Goal: Transaction & Acquisition: Purchase product/service

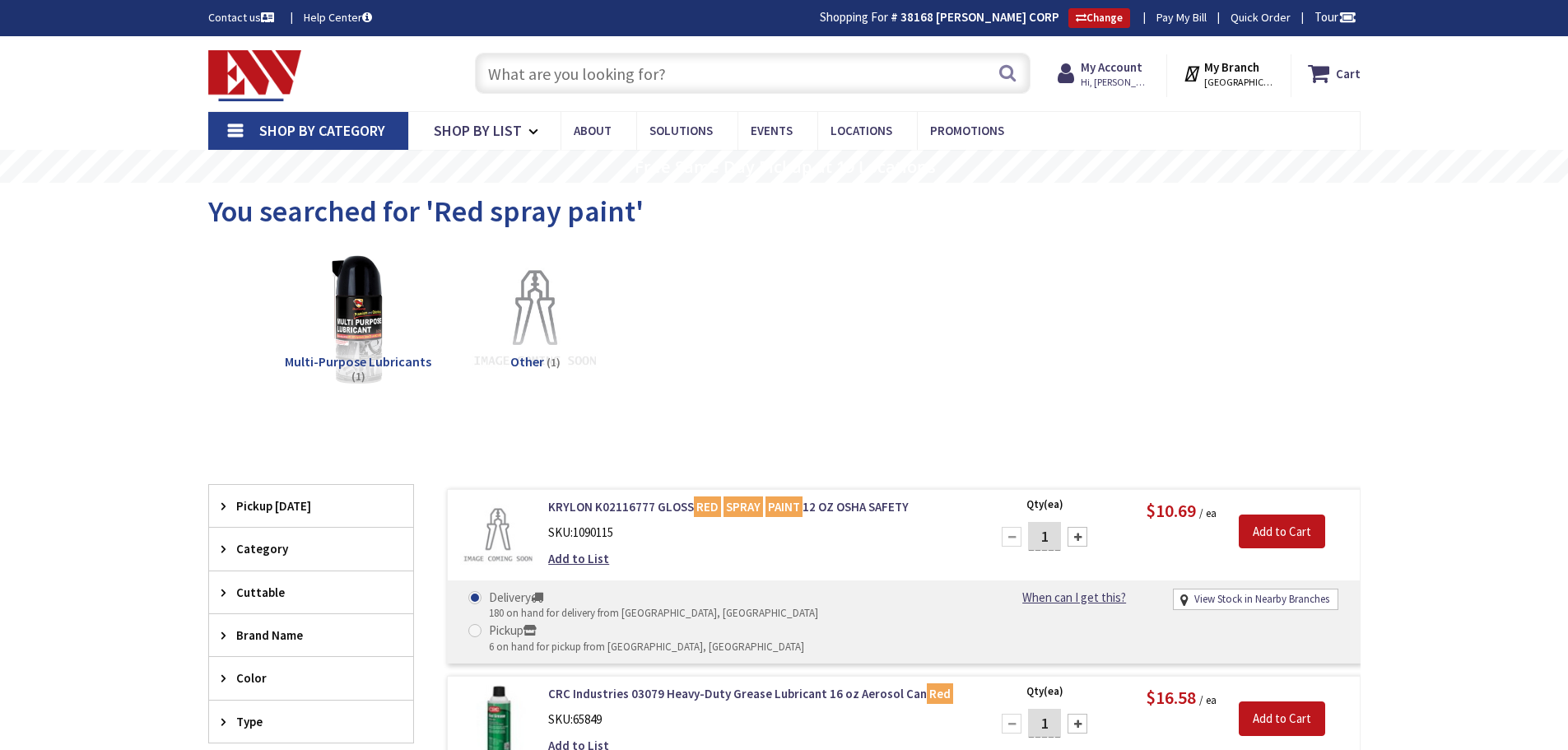
click at [661, 80] on input "text" at bounding box center [752, 73] width 555 height 41
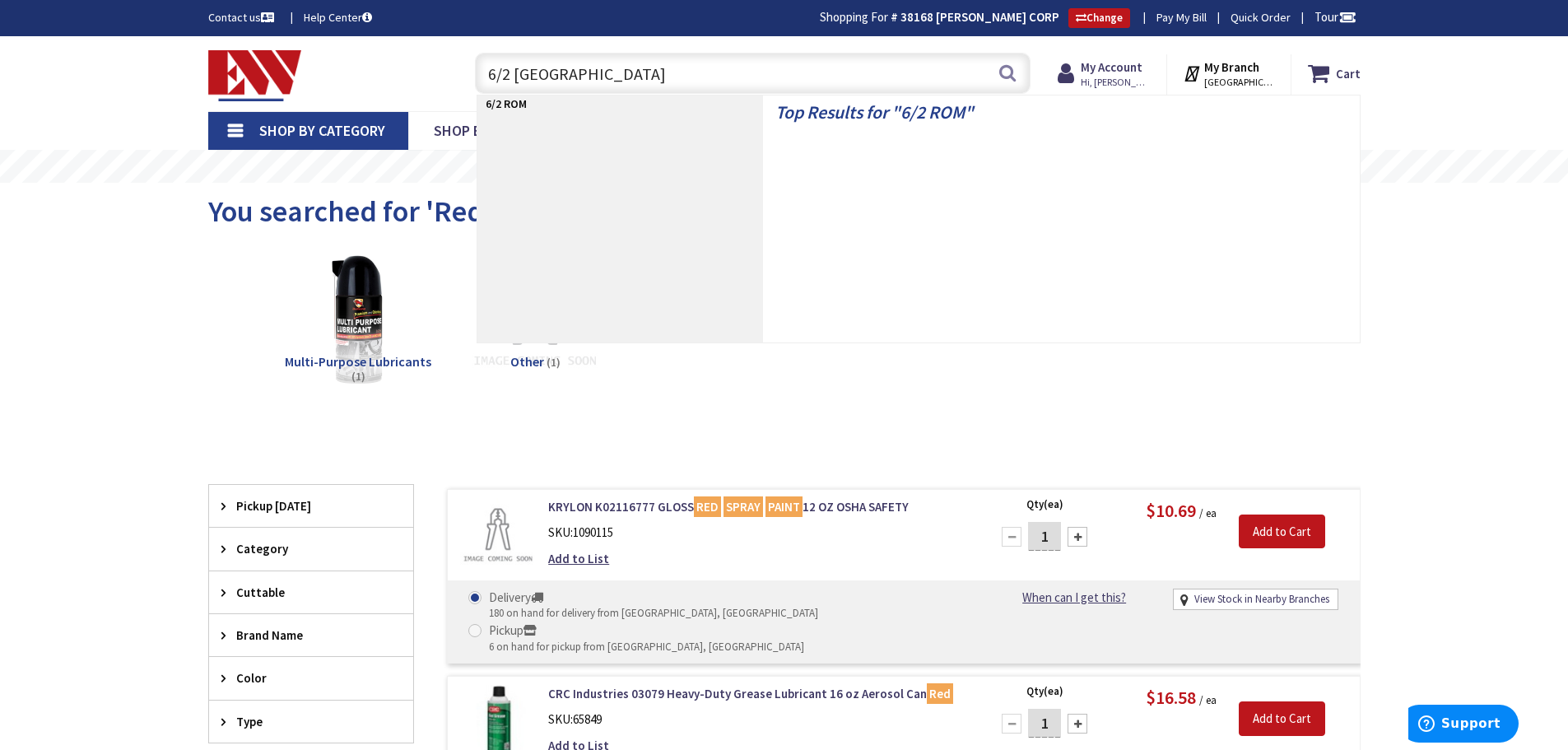
type input "6/2 ROMEX"
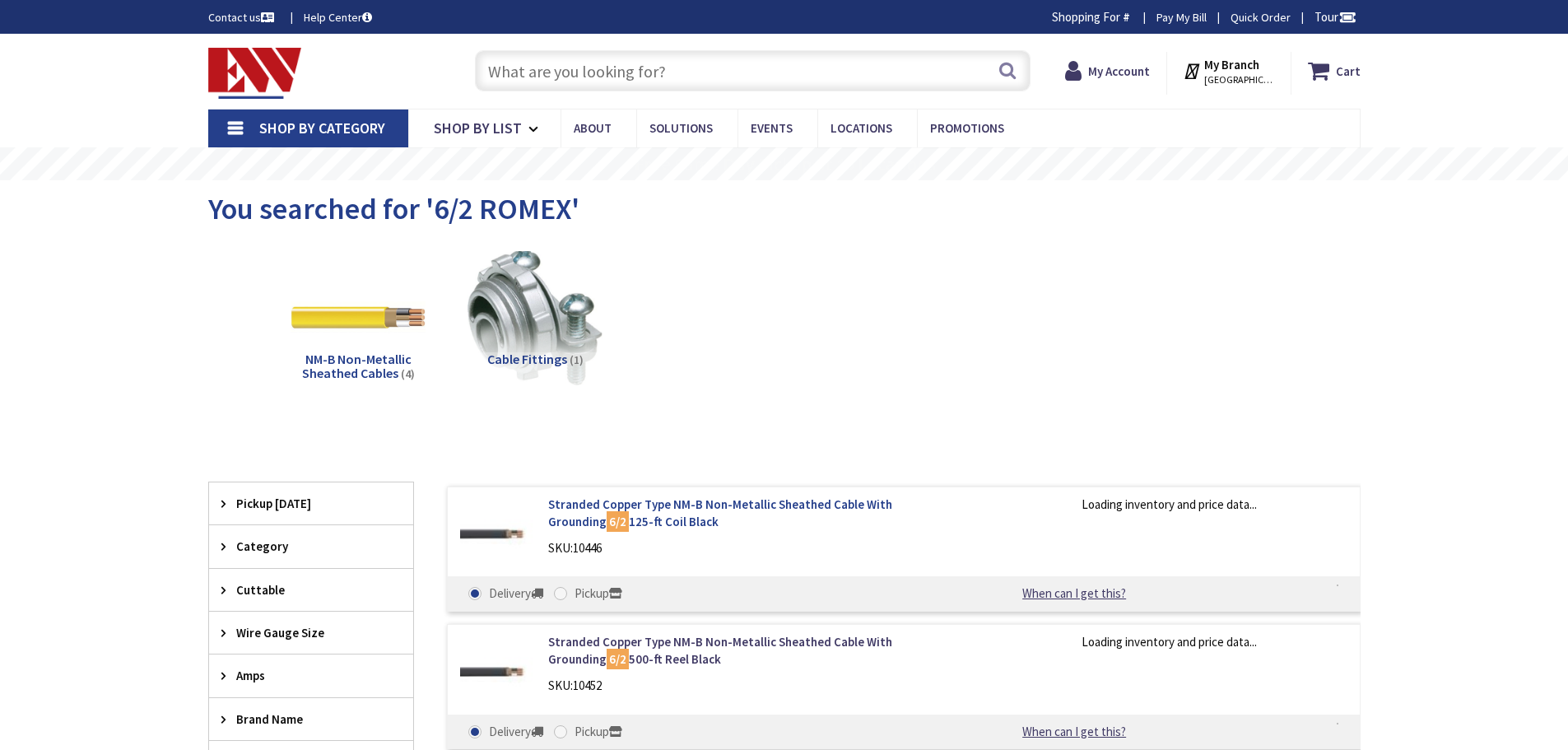
type input "[GEOGRAPHIC_DATA], [GEOGRAPHIC_DATA]"
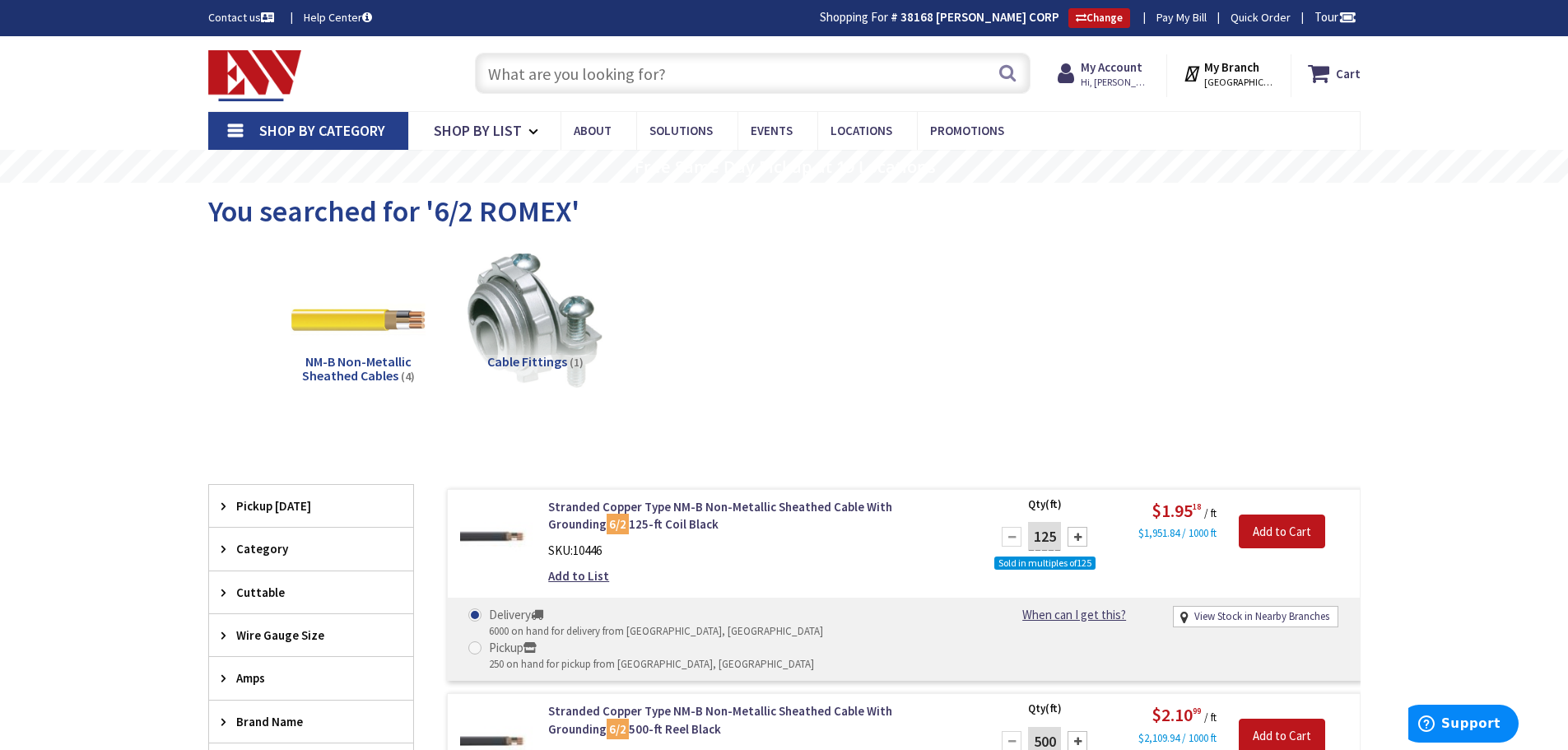
click at [725, 66] on input "text" at bounding box center [752, 73] width 555 height 41
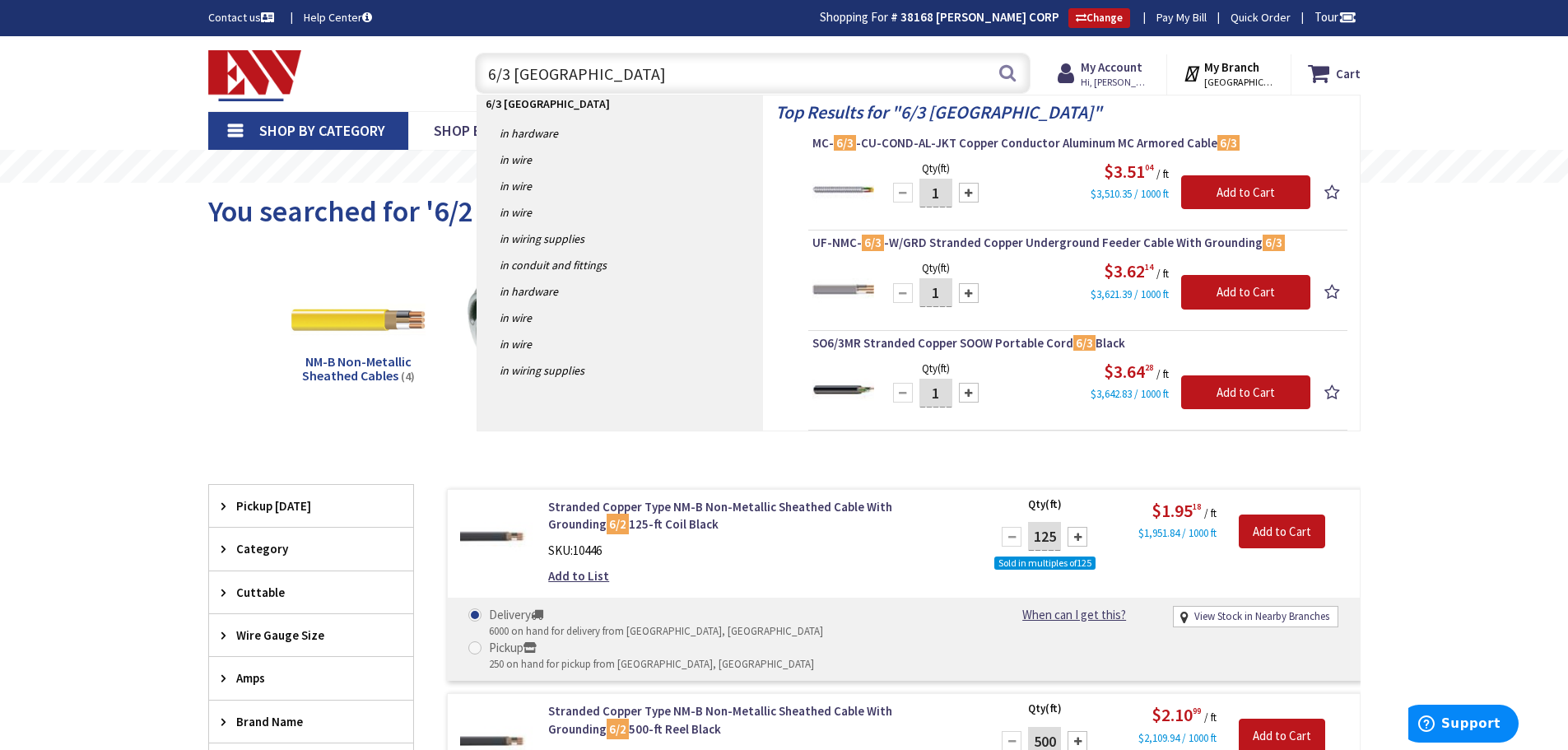
type input "6/3 ROMEX"
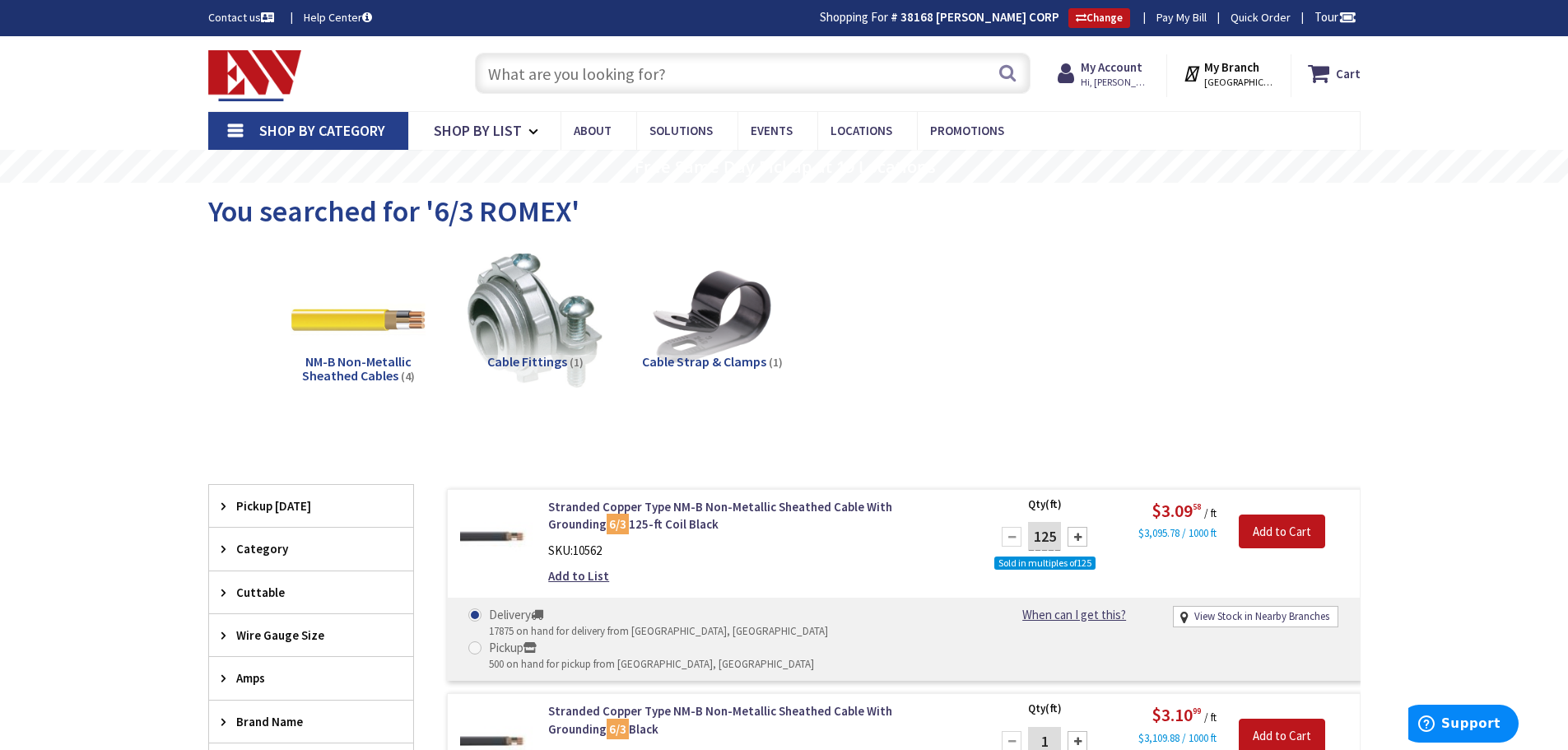
click at [611, 73] on input "text" at bounding box center [752, 73] width 555 height 41
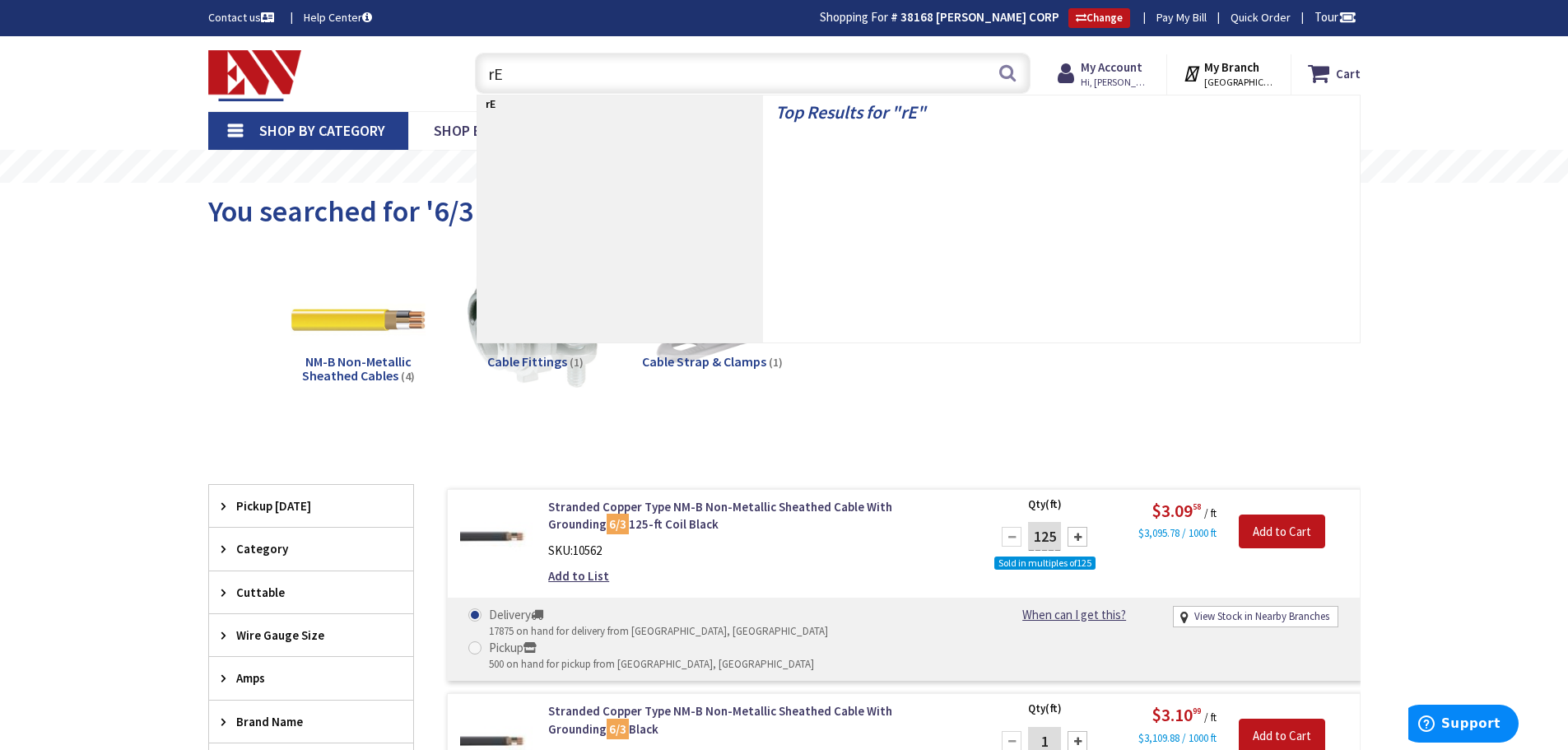
type input "r"
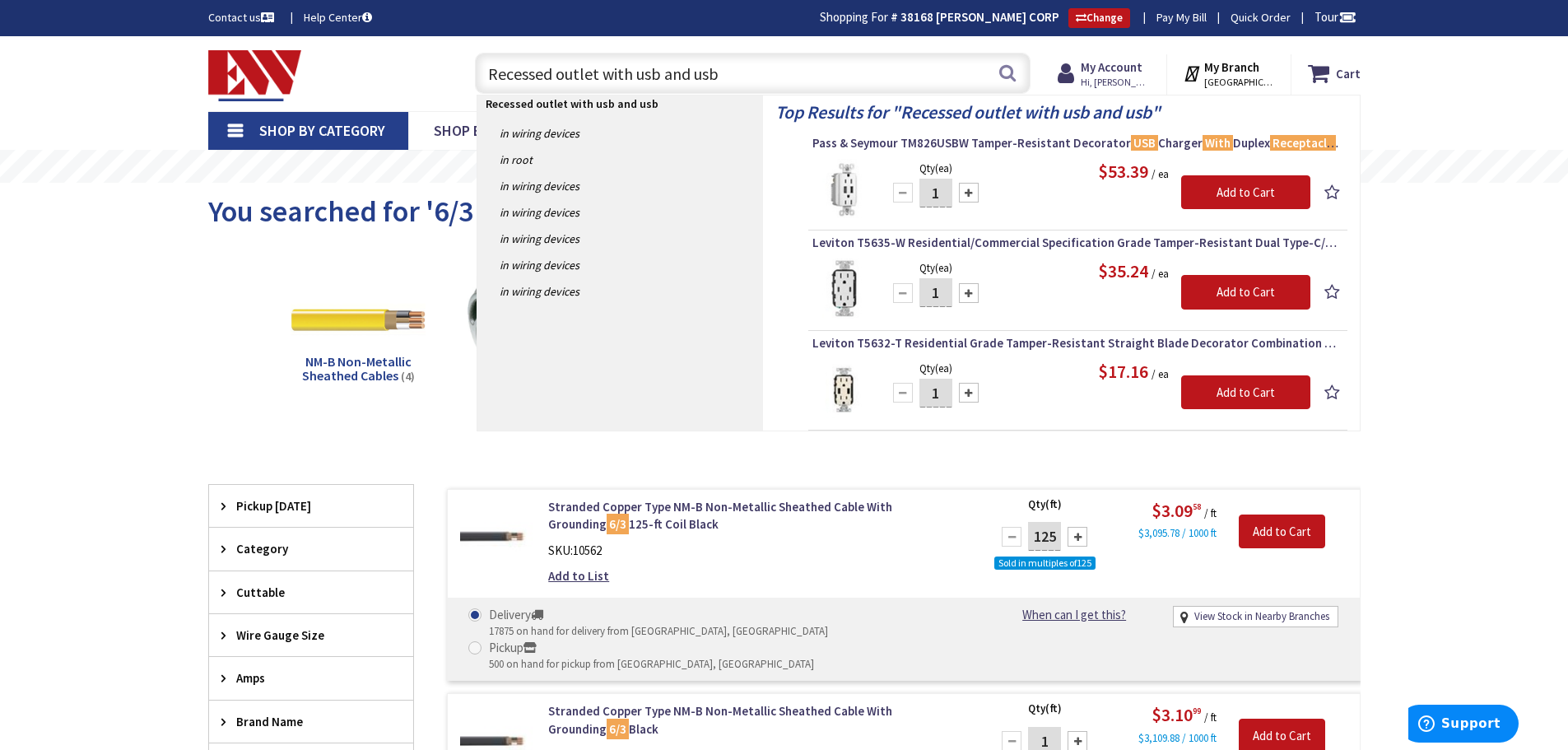
type input "Recessed outlet with usb and usb c"
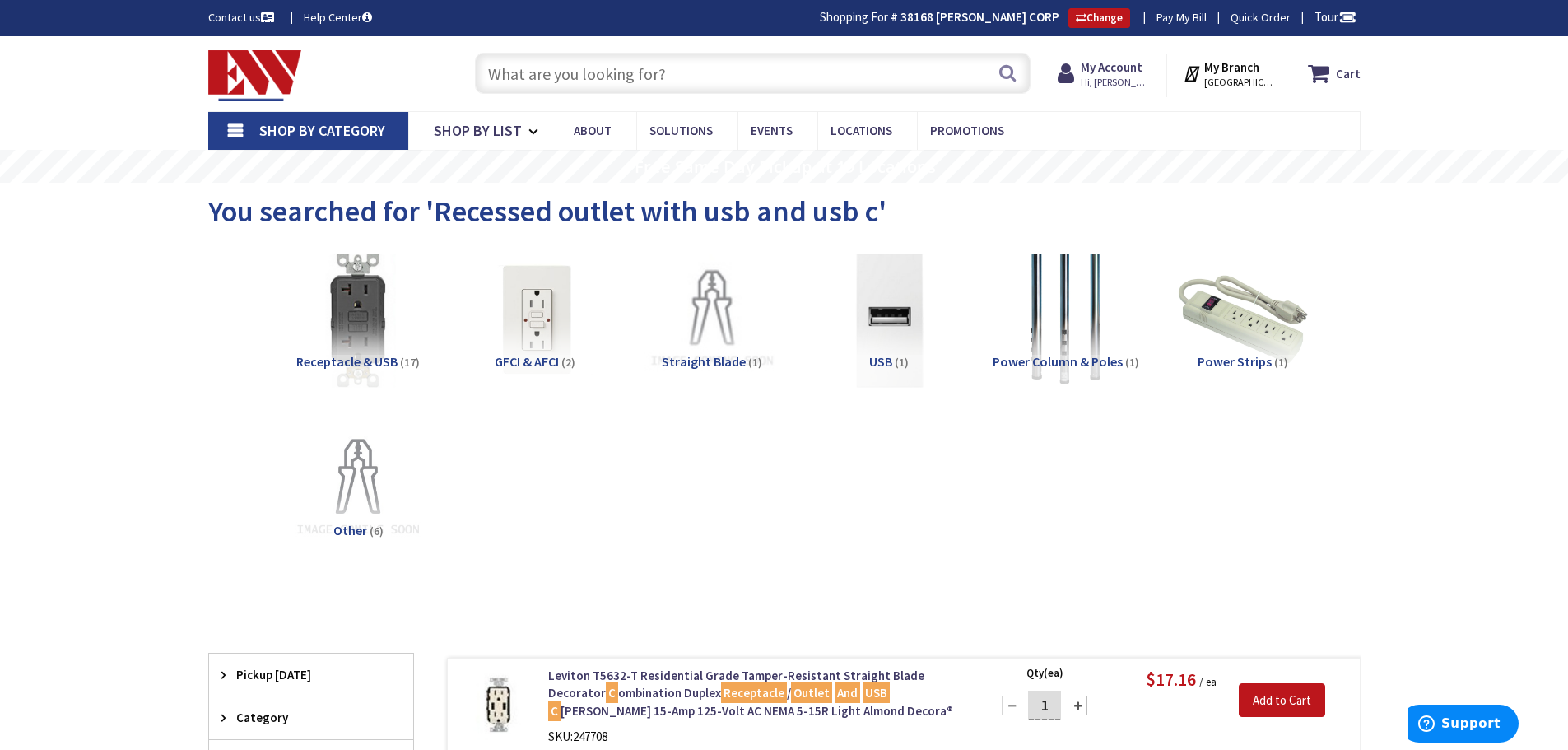
click at [611, 65] on input "text" at bounding box center [752, 73] width 555 height 41
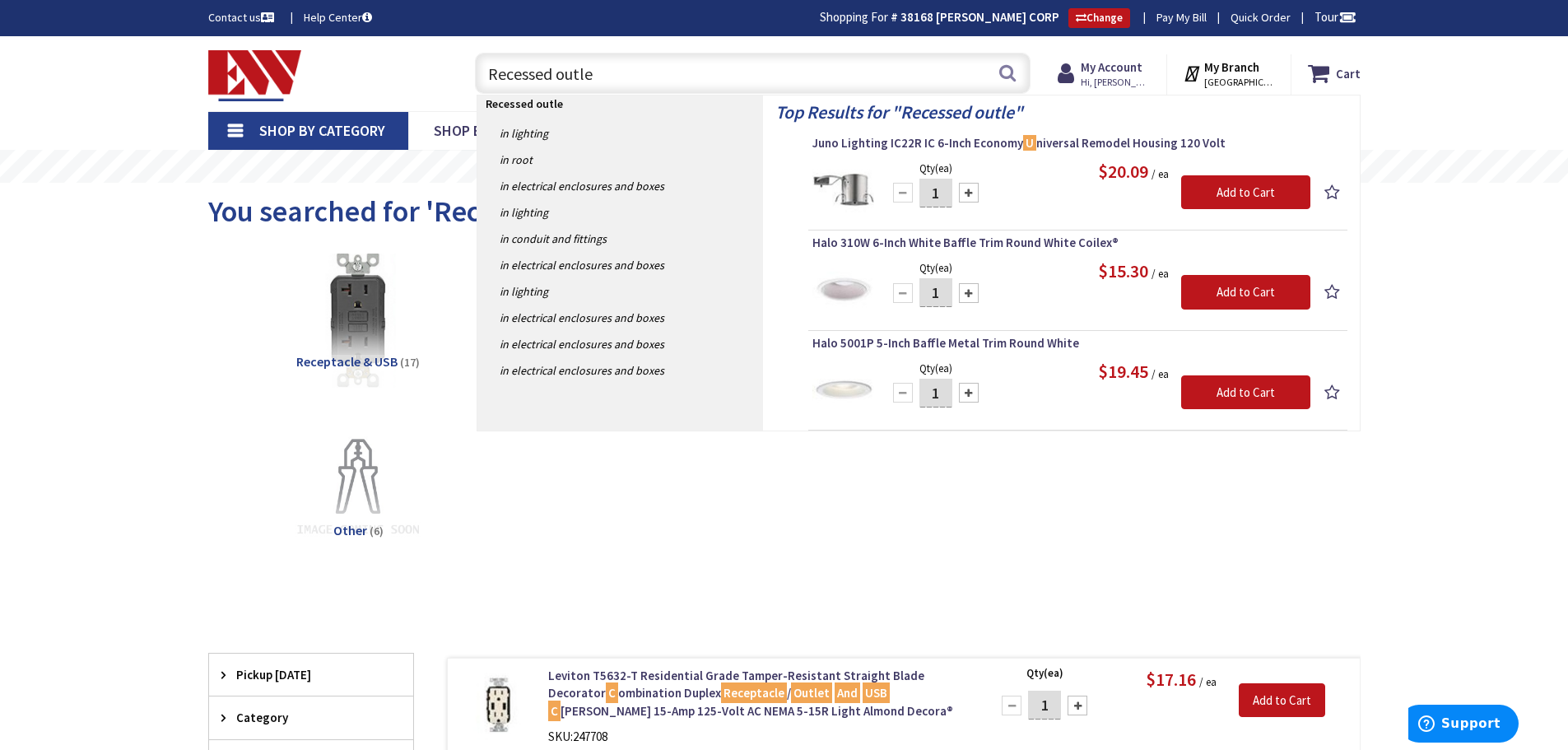
type input "Recessed outlet"
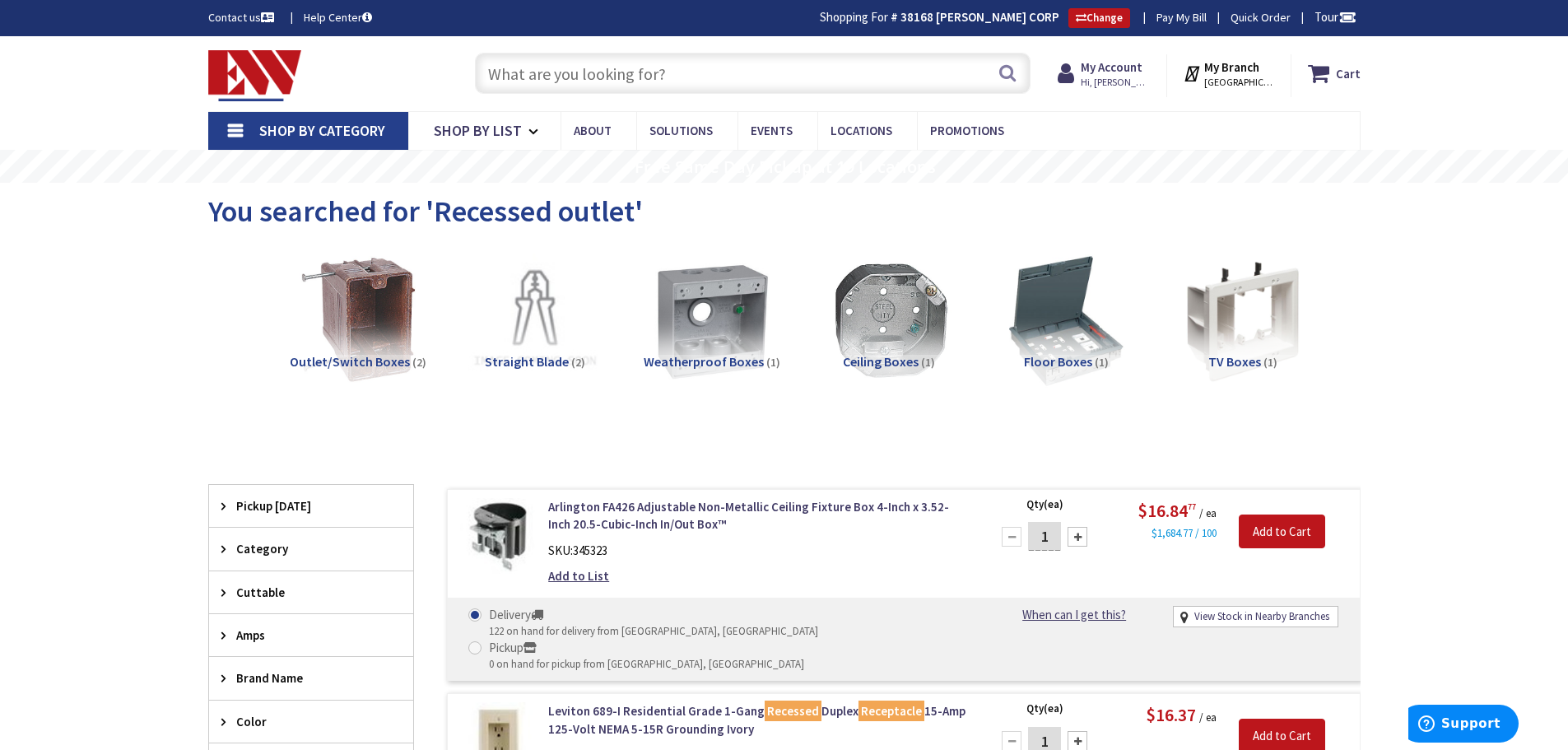
click at [651, 83] on input "text" at bounding box center [752, 73] width 555 height 41
type input "2"
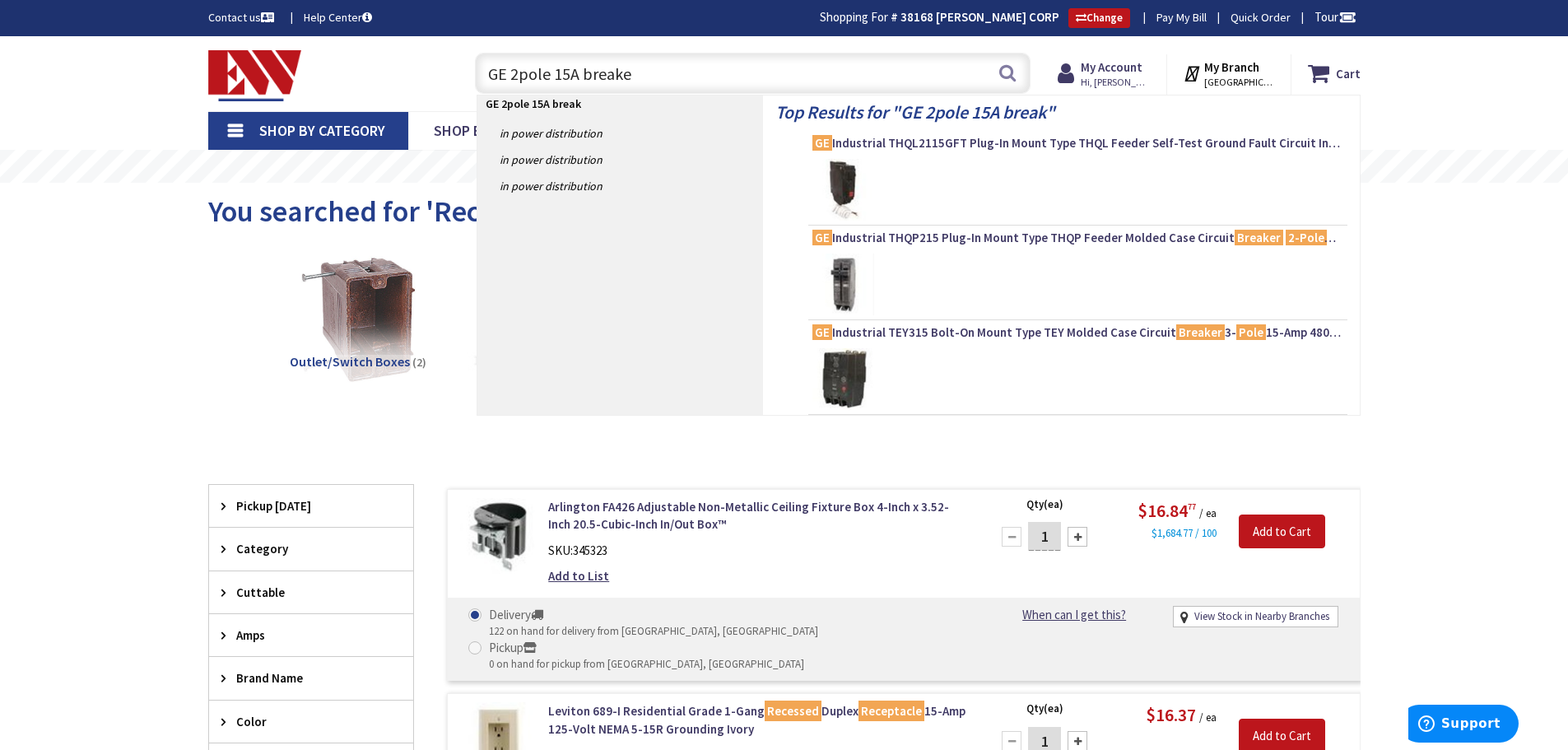
type input "GE 2pole 15A breaker"
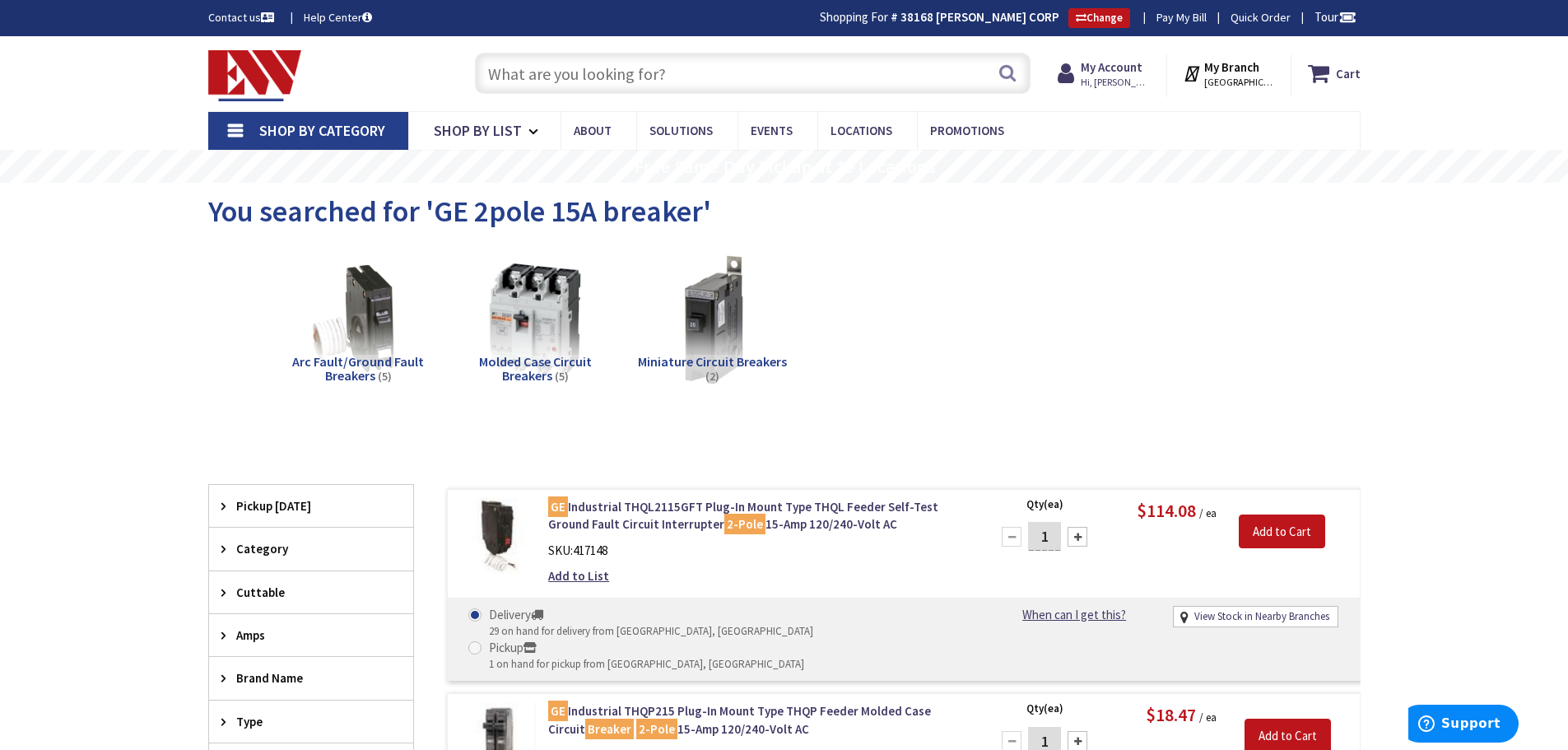
click at [602, 80] on input "text" at bounding box center [752, 73] width 555 height 41
click at [623, 78] on input "text" at bounding box center [752, 73] width 555 height 41
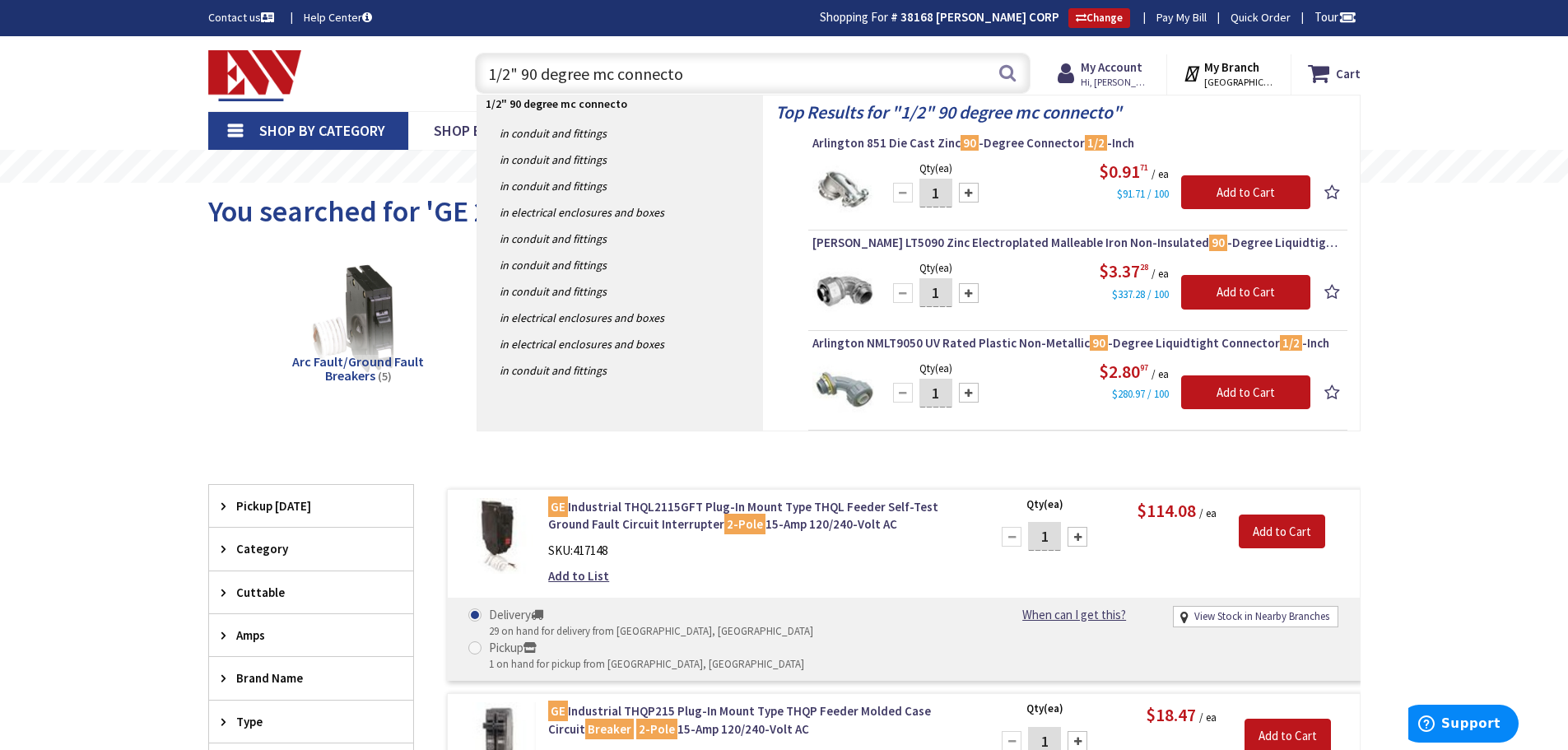
type input "1/2" 90 degree mc connector"
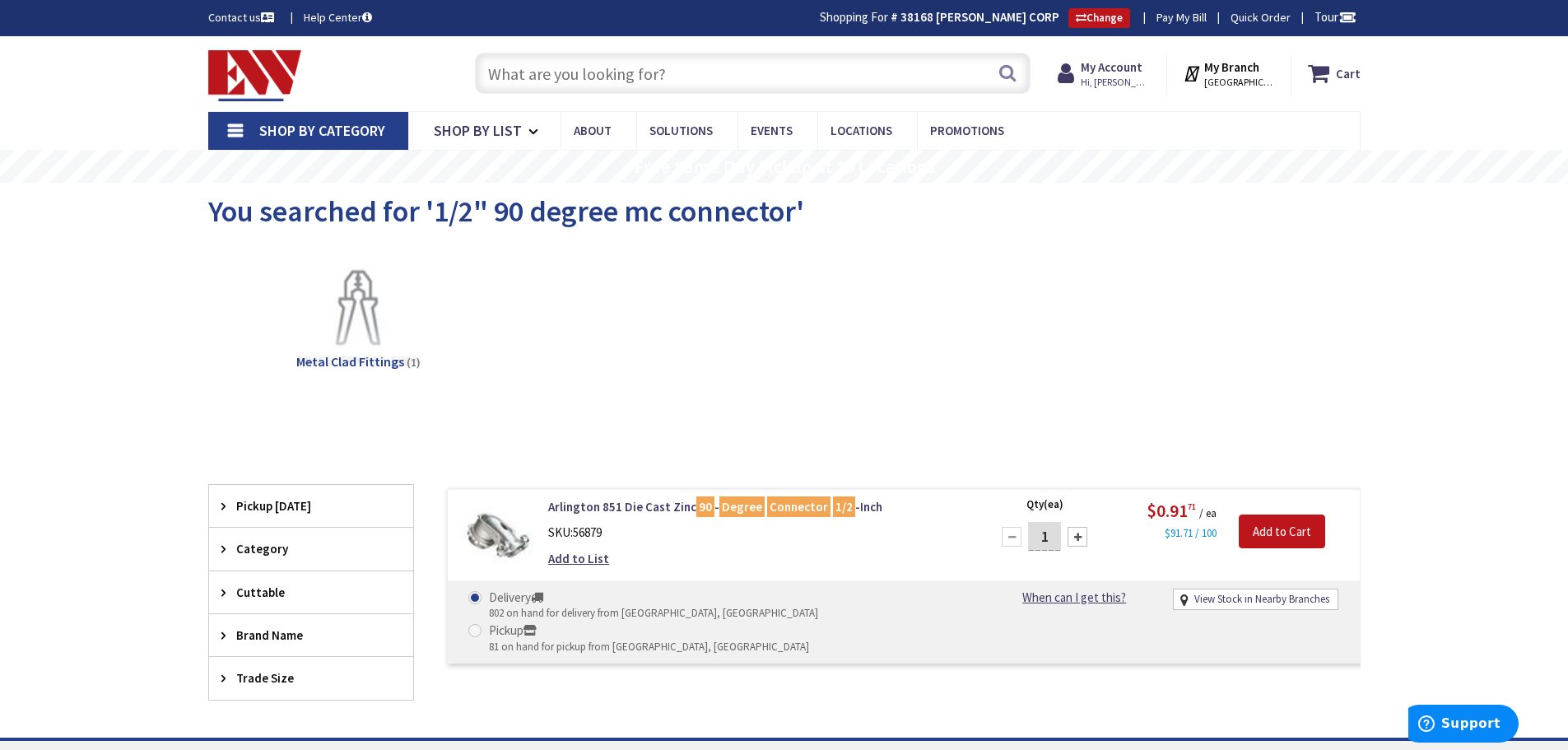
click at [695, 567] on div "Add to List" at bounding box center [758, 558] width 419 height 17
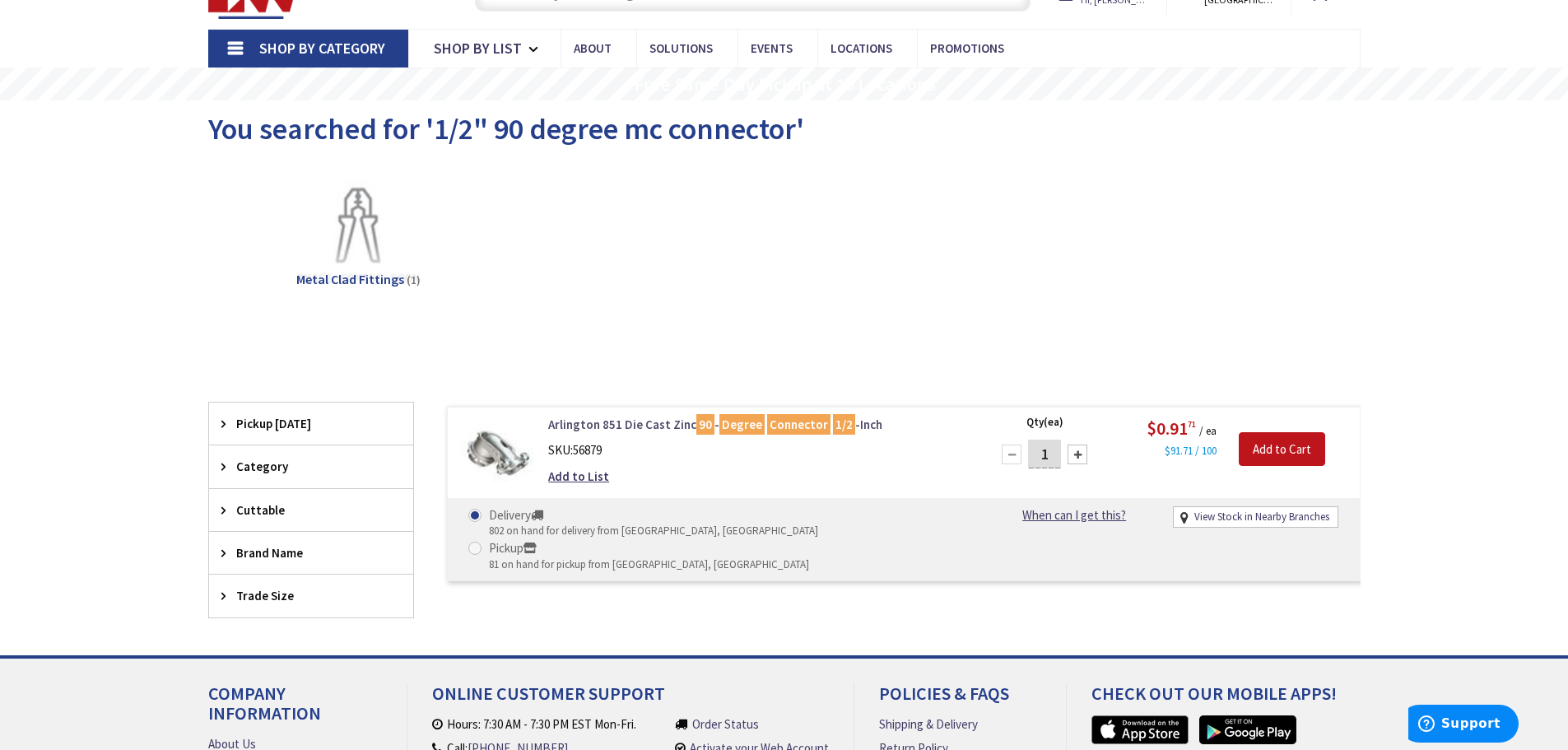
click at [621, 418] on link "Arlington 851 Die Cast Zinc 90 - Degree Connector 1/2 -Inch" at bounding box center [758, 424] width 419 height 17
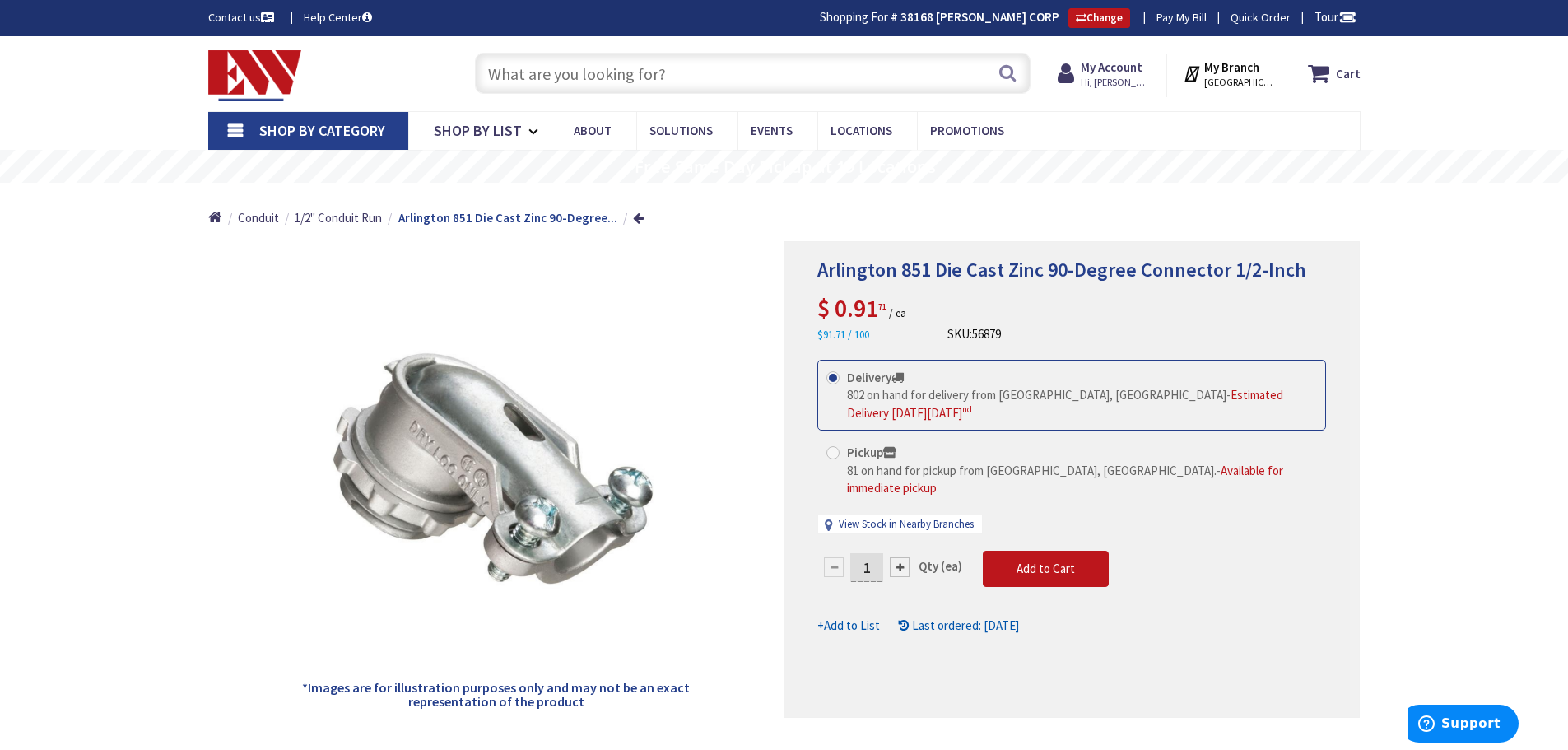
paste input "LEV T5635-W"
type input "LEV T5635-W"
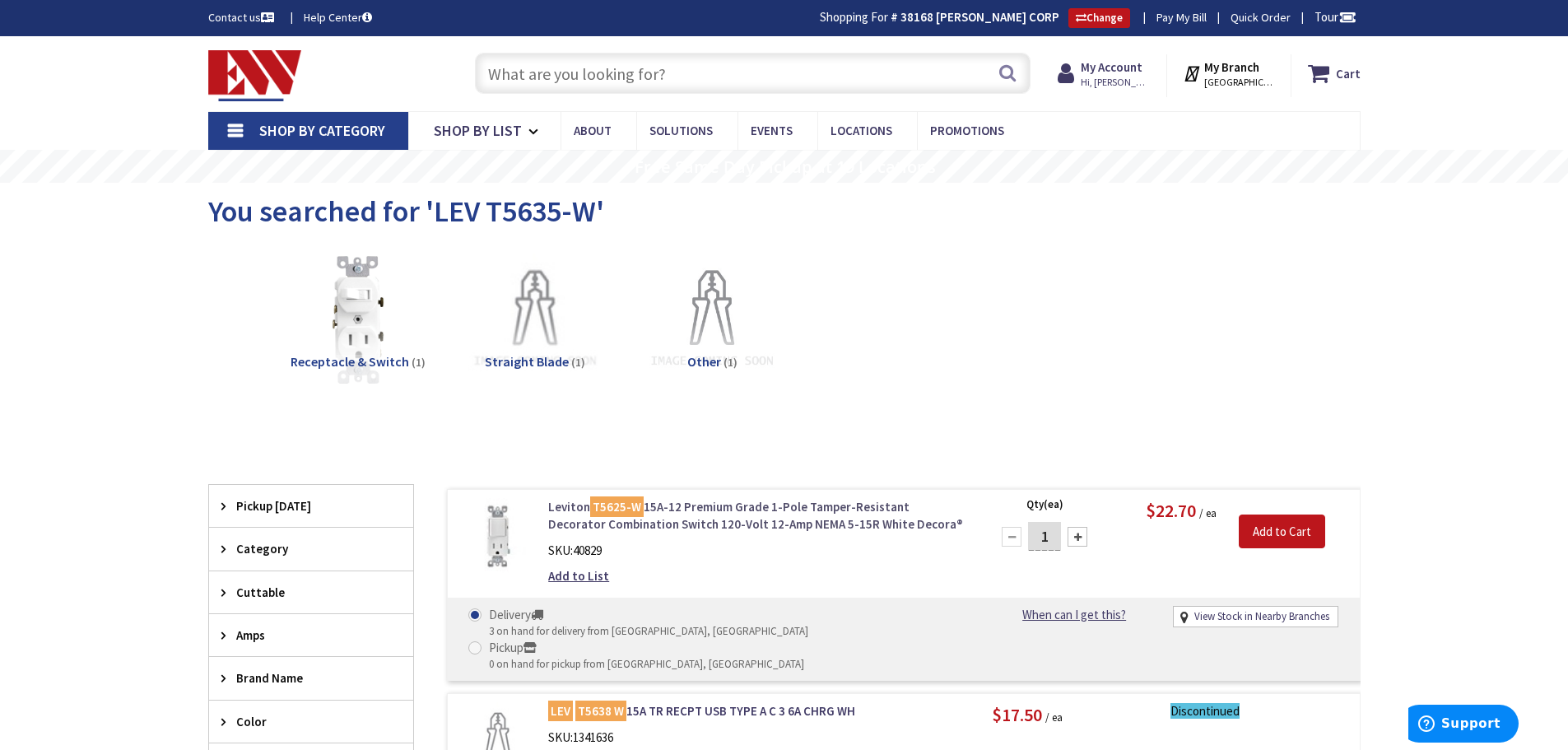
click at [672, 509] on link "Leviton T5625-W 15A-12 Premium Grade 1-Pole Tamper-Resistant Decorator Combinat…" at bounding box center [758, 516] width 419 height 36
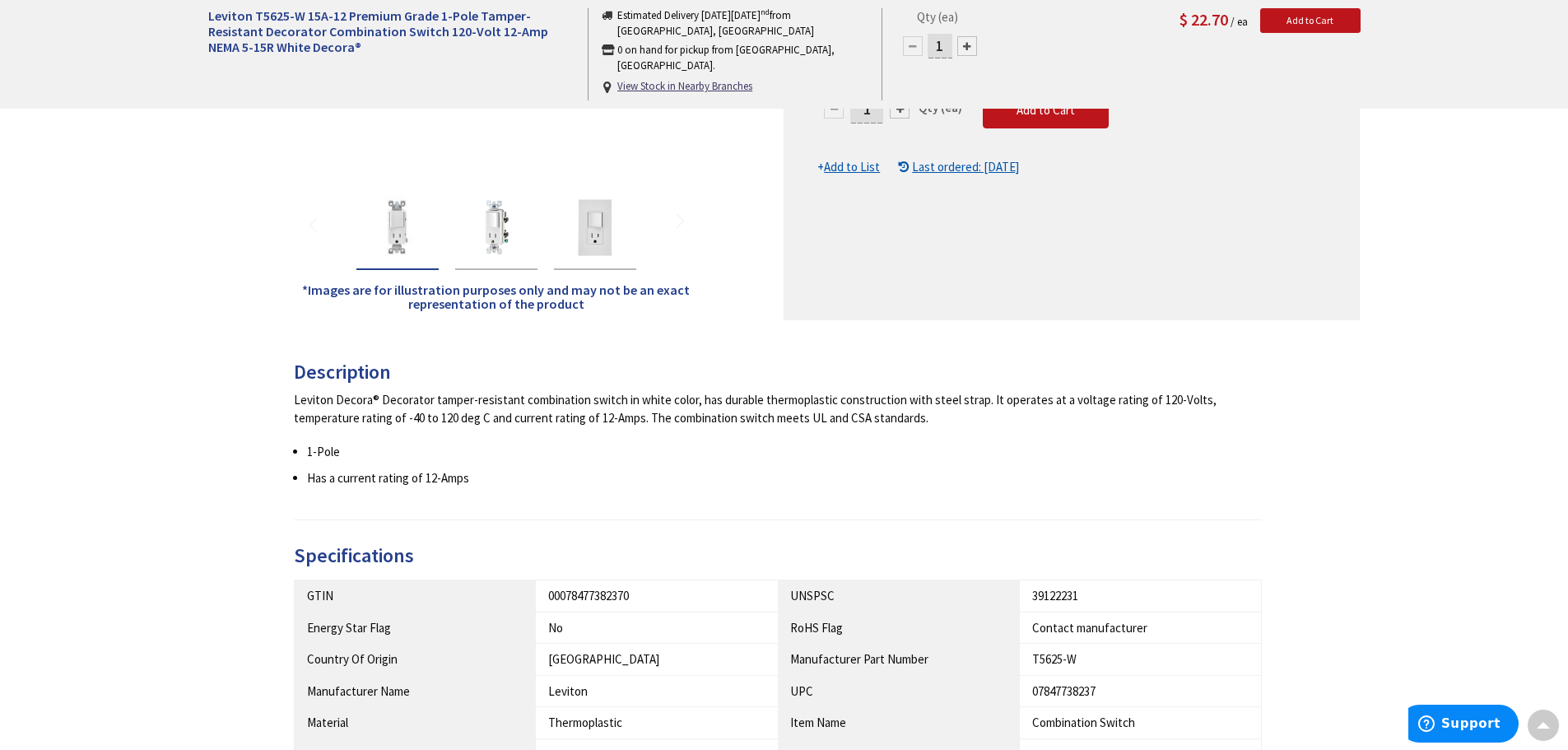
drag, startPoint x: 785, startPoint y: 626, endPoint x: 809, endPoint y: 603, distance: 33.2
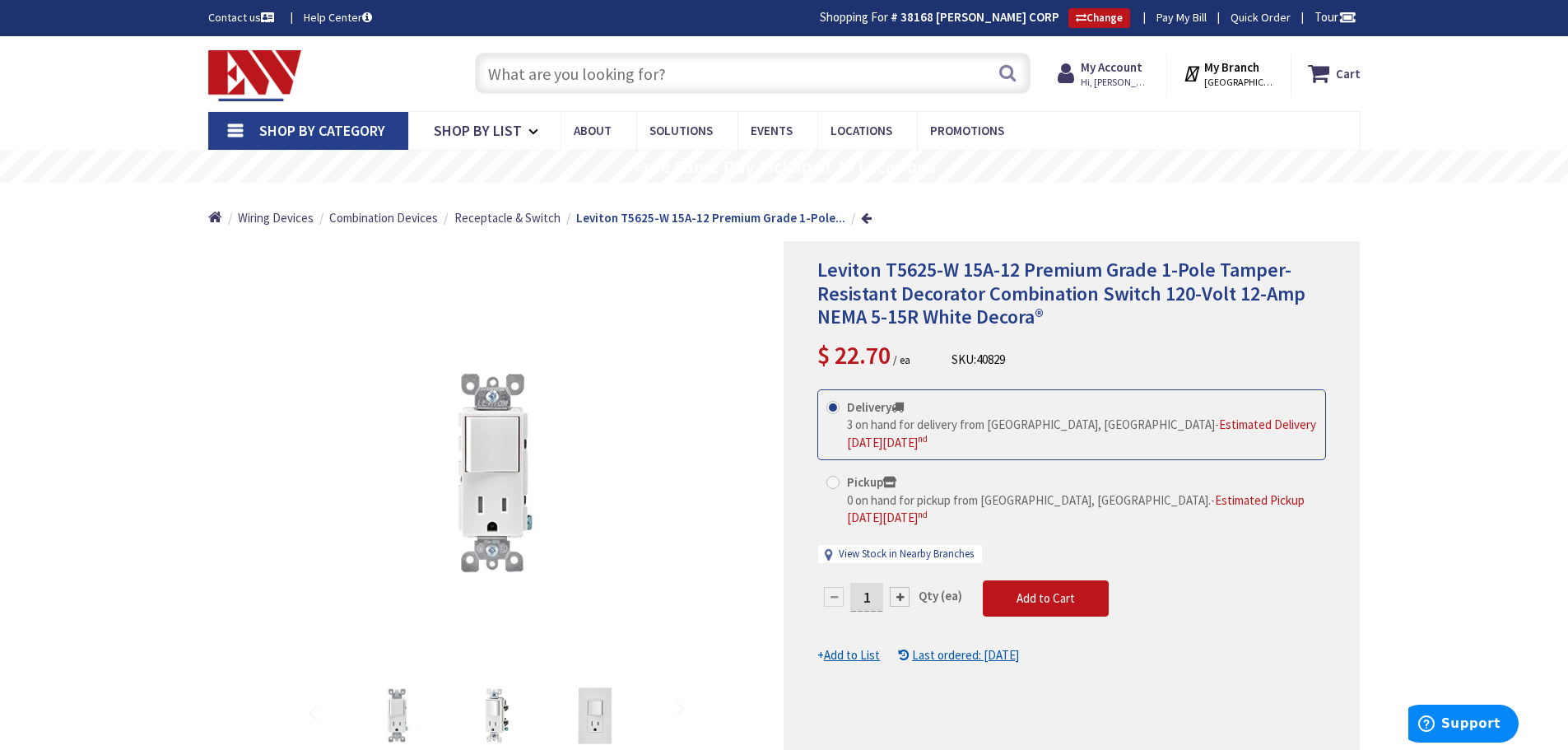
click at [657, 84] on input "text" at bounding box center [752, 73] width 555 height 41
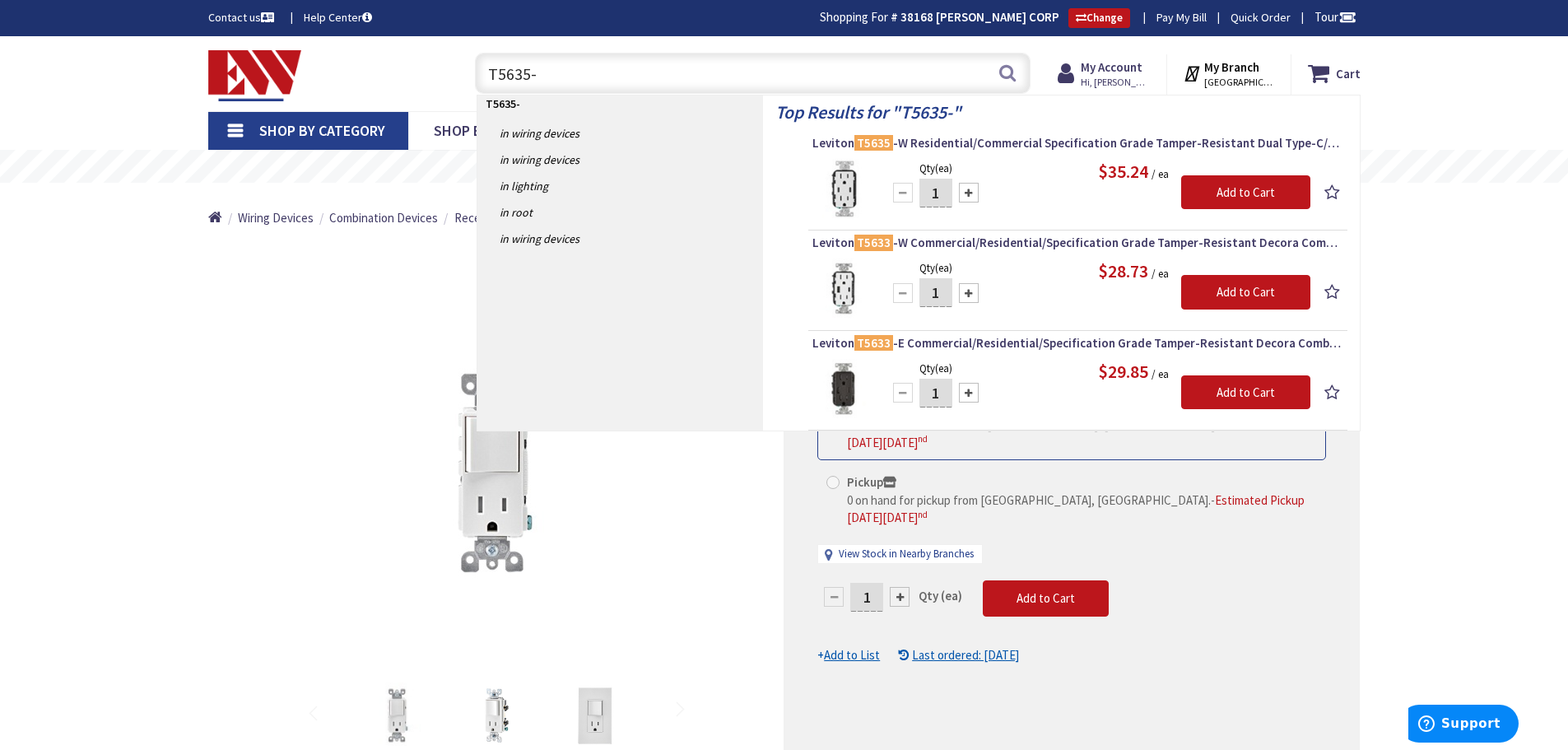
type input "T5635-W"
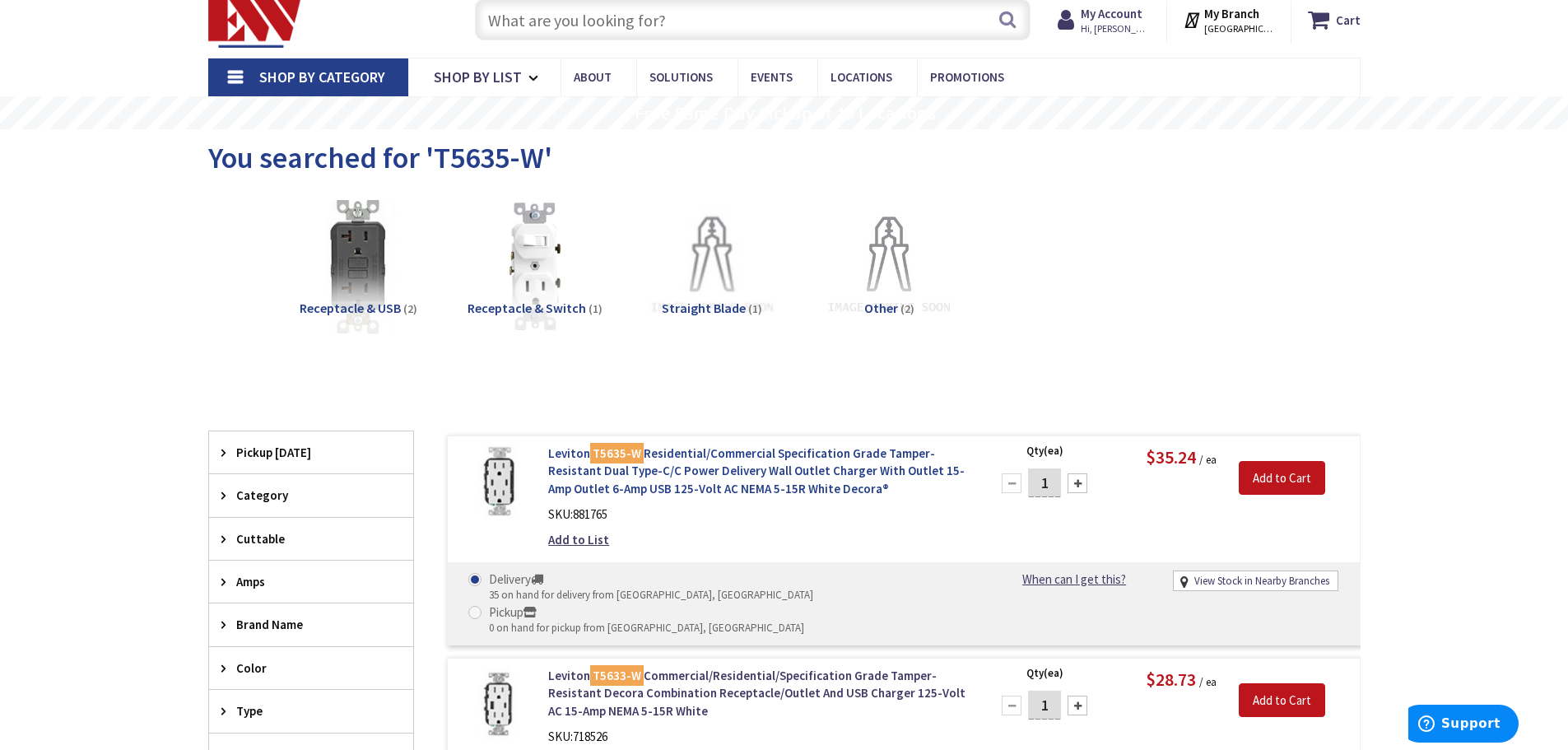
scroll to position [82, 0]
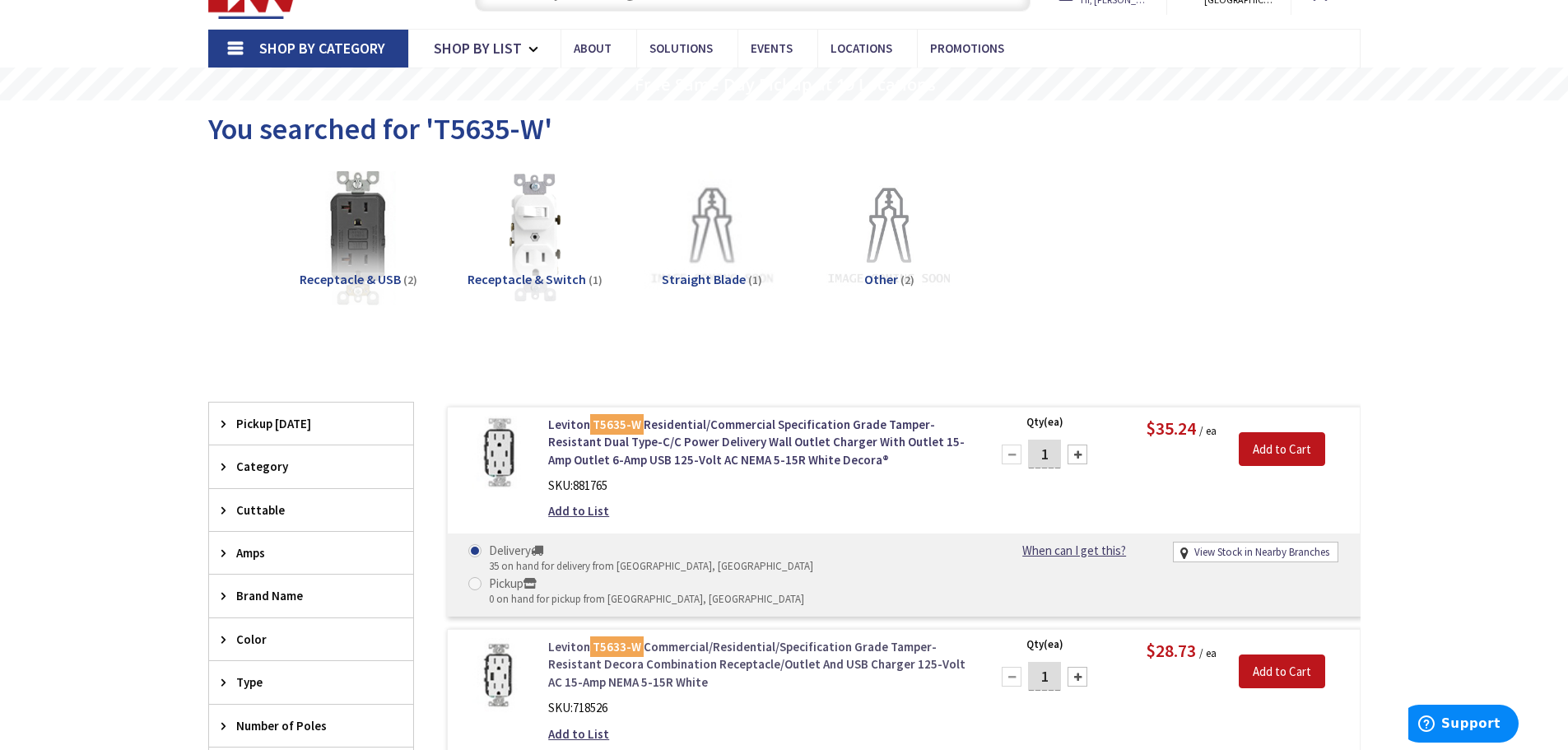
click at [643, 638] on link "Leviton T5633-W Commercial/Residential/Specification Grade Tamper-Resistant Dec…" at bounding box center [758, 664] width 419 height 53
